Goal: Task Accomplishment & Management: Manage account settings

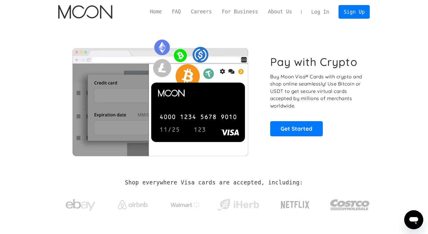
click at [316, 7] on link "Log In" at bounding box center [320, 11] width 28 height 13
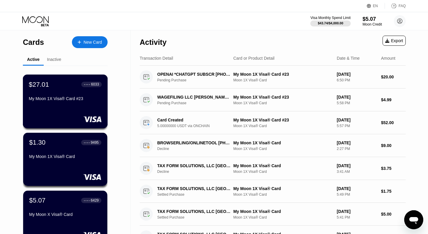
click at [47, 95] on div "$27.01 ● ● ● ● 6033 My Moon 1X Visa® Card #23" at bounding box center [65, 92] width 73 height 23
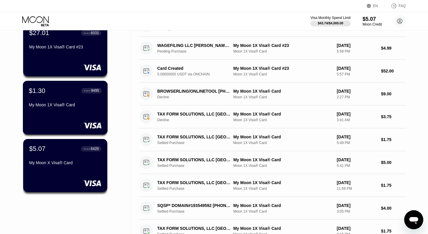
scroll to position [50, 0]
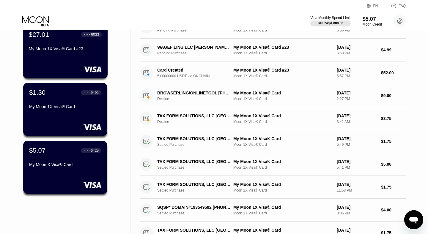
click at [62, 47] on div "My Moon 1X Visa® Card #23" at bounding box center [65, 48] width 73 height 5
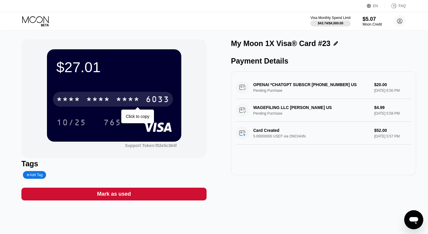
click at [126, 96] on div "* * * *" at bounding box center [128, 100] width 24 height 10
click at [126, 96] on div "2057" at bounding box center [128, 100] width 24 height 10
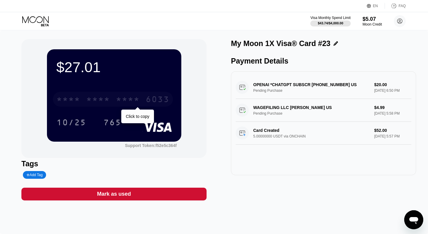
click at [125, 99] on div "* * * *" at bounding box center [128, 100] width 24 height 10
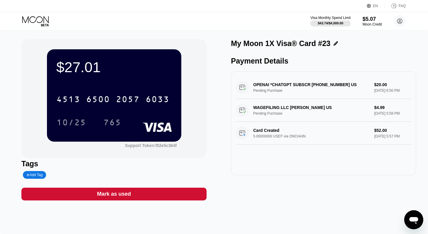
click at [297, 88] on div "OPENAI *CHATGPT SUBSCR +14158799686 US Pending Purchase $20.00 Aug 20, 2025 6:5…" at bounding box center [324, 87] width 176 height 23
click at [35, 20] on icon at bounding box center [36, 21] width 28 height 10
